Goal: Information Seeking & Learning: Learn about a topic

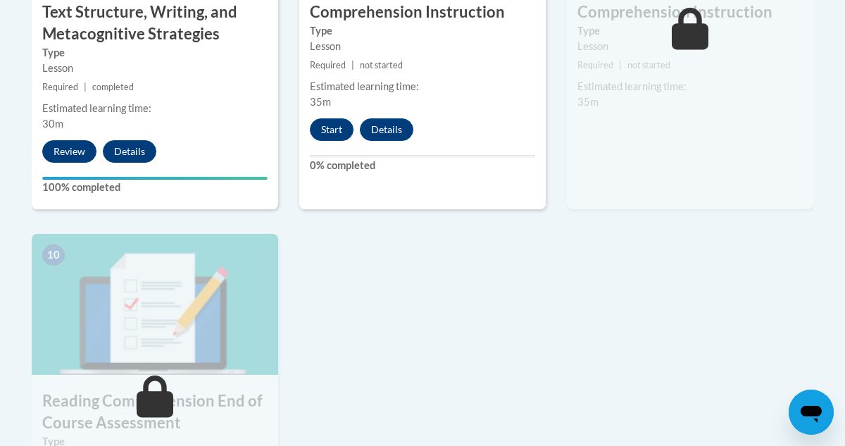
scroll to position [1425, 0]
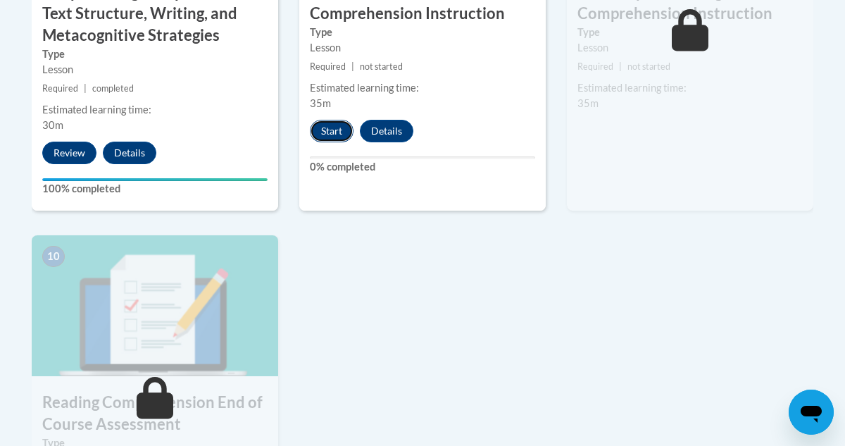
click at [329, 134] on button "Start" at bounding box center [332, 131] width 44 height 23
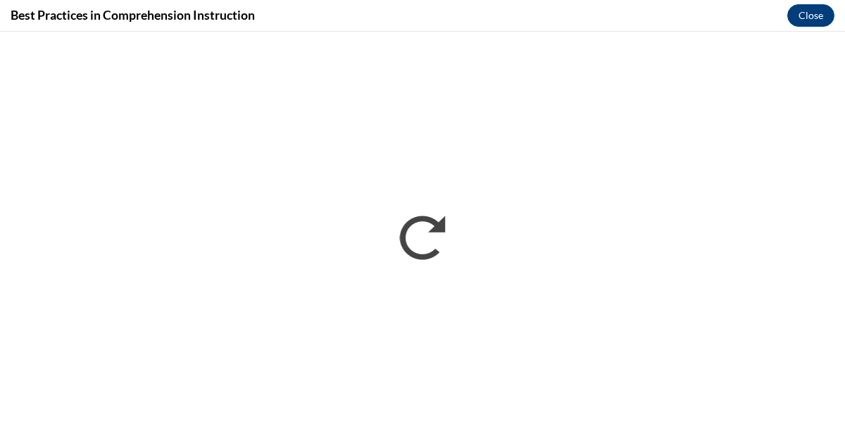
scroll to position [0, 0]
